Goal: Information Seeking & Learning: Compare options

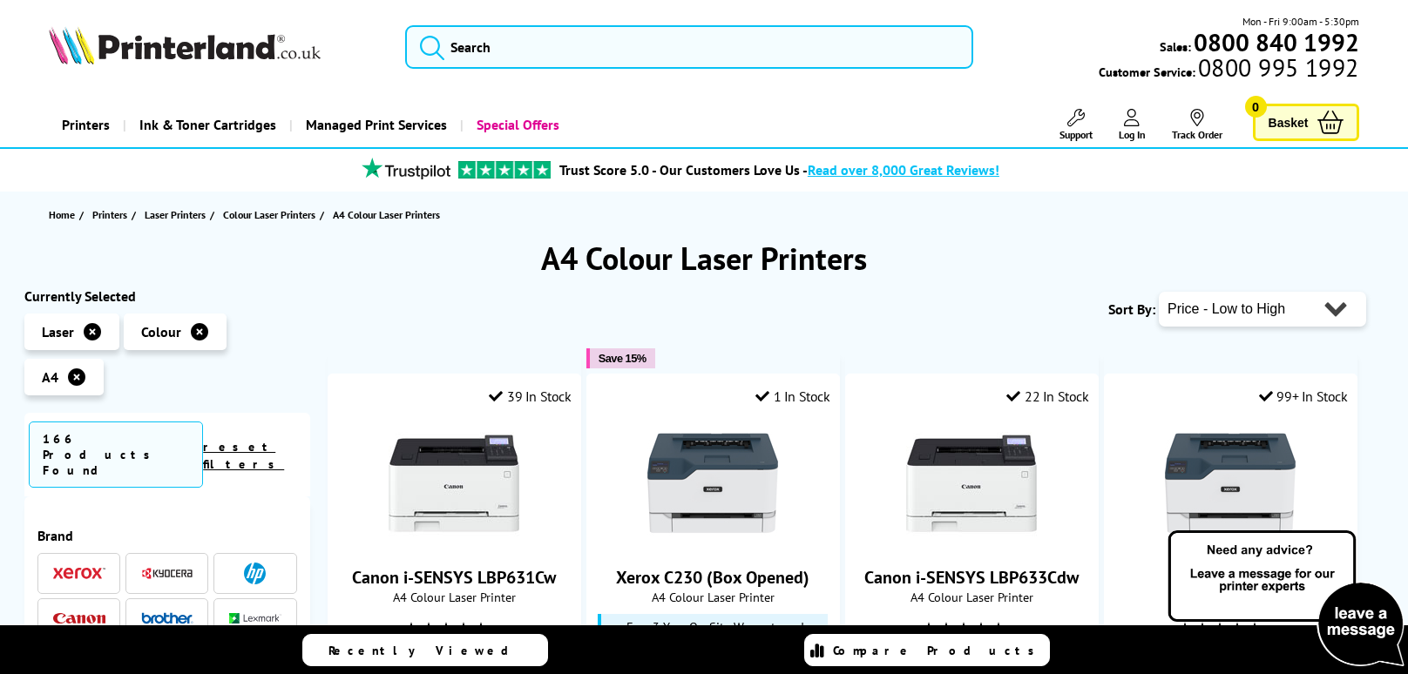
click at [936, 327] on div "Sort By: Popularity Rating Price - Low to High Price - High to Low Running Cost…" at bounding box center [847, 309] width 1038 height 44
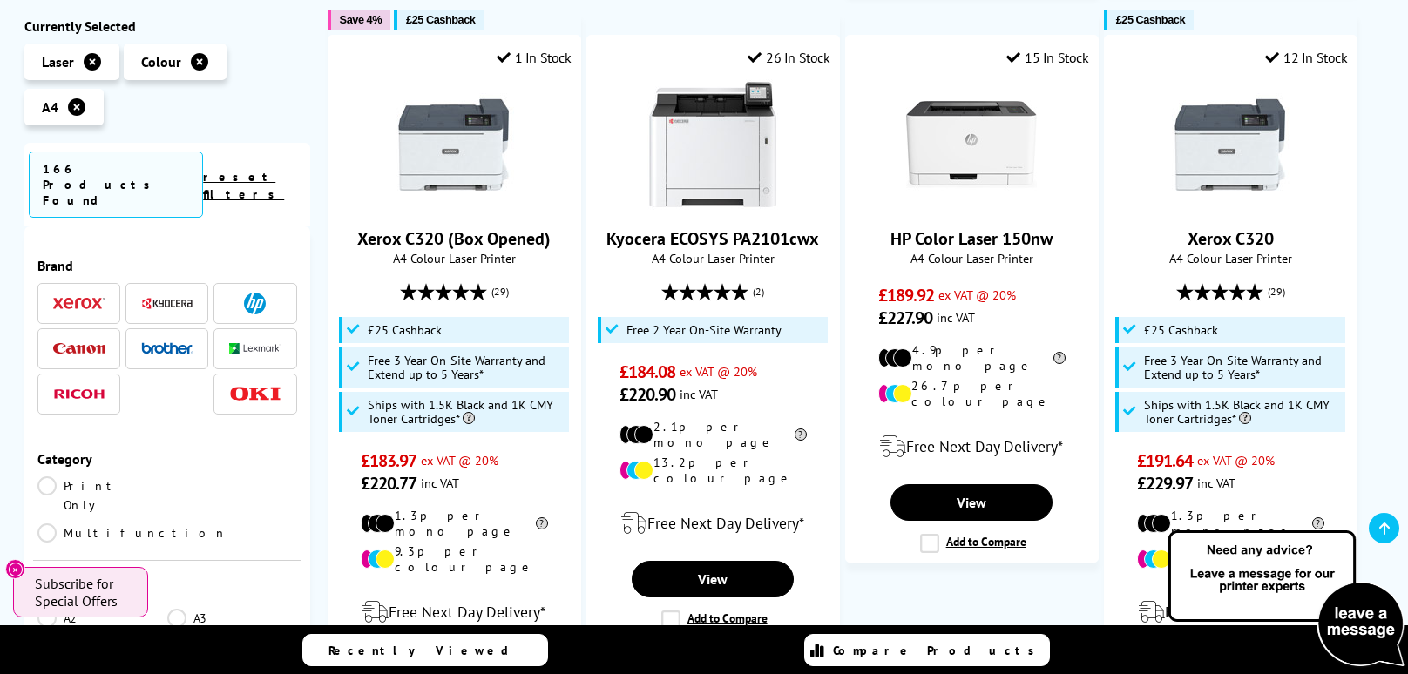
scroll to position [1659, 0]
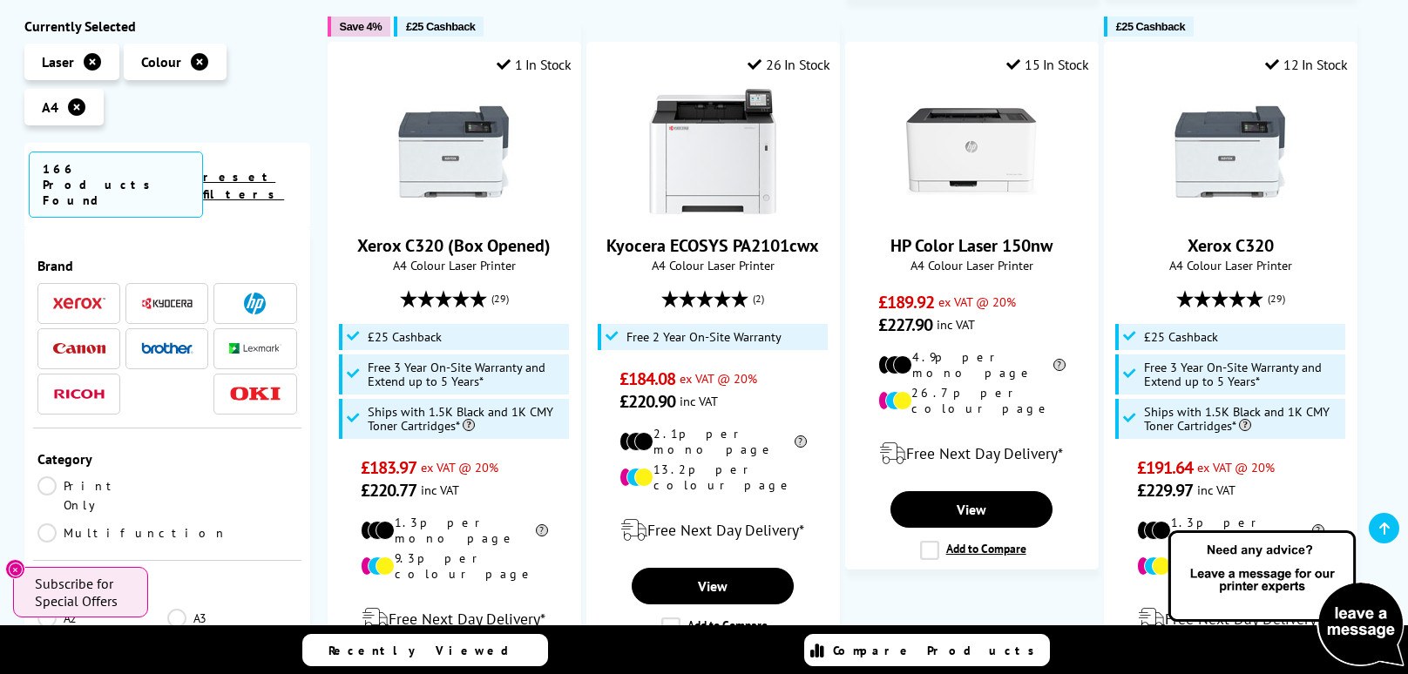
click at [188, 297] on img at bounding box center [167, 303] width 52 height 13
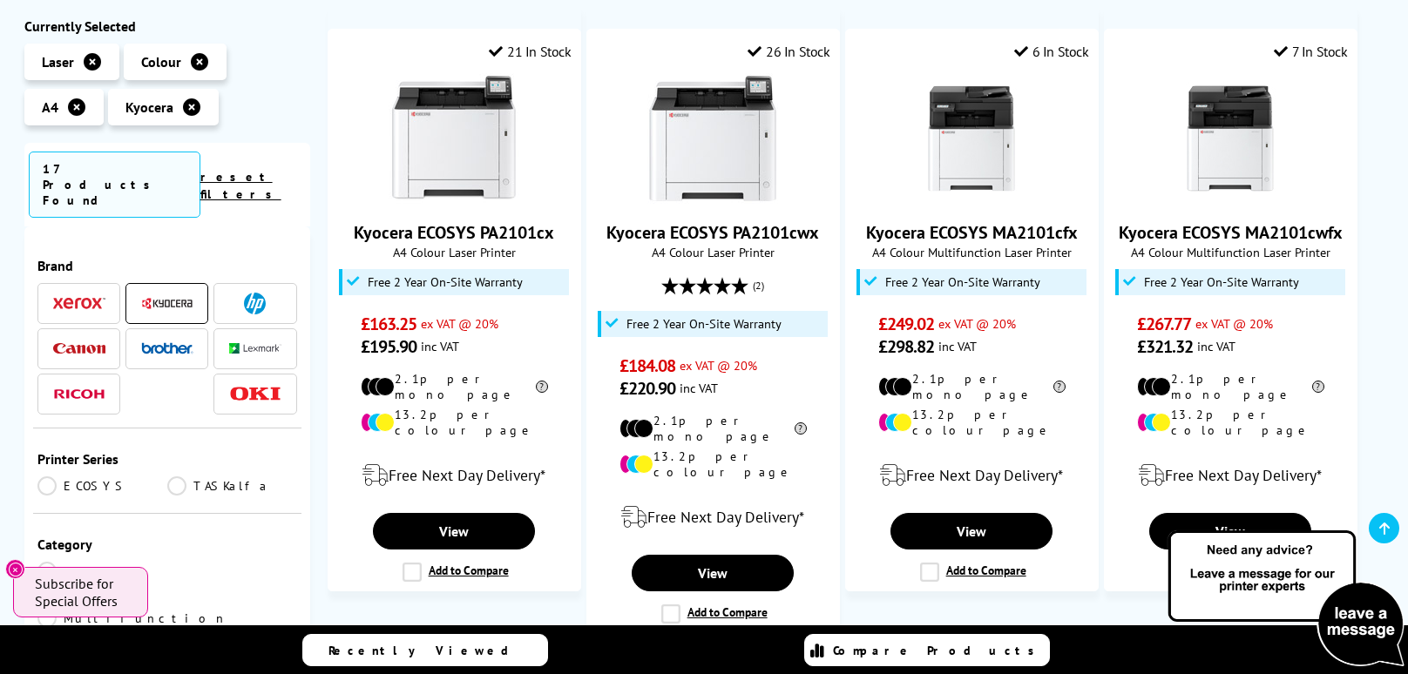
scroll to position [341, 0]
